Goal: Information Seeking & Learning: Find specific fact

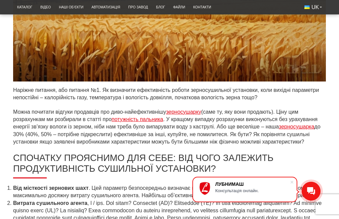
scroll to position [302, 0]
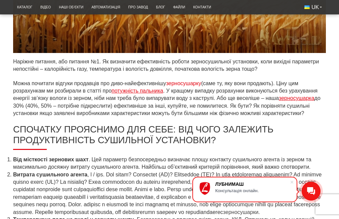
click at [182, 84] on link "зерносушарку" at bounding box center [183, 84] width 35 height 6
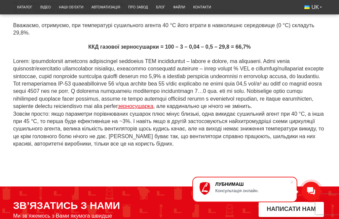
scroll to position [1075, 0]
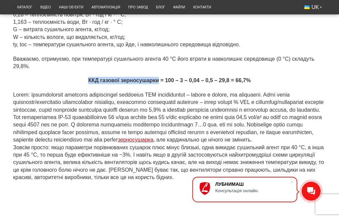
drag, startPoint x: 88, startPoint y: 87, endPoint x: 158, endPoint y: 86, distance: 70.2
click at [158, 83] on strong "ККД газової зерносушарки = 100 – 3 – 0,04 – 0,5 – 29,8 = 66,7%" at bounding box center [169, 81] width 162 height 6
copy strong "ККД газової зерносушарки"
